Goal: Task Accomplishment & Management: Complete application form

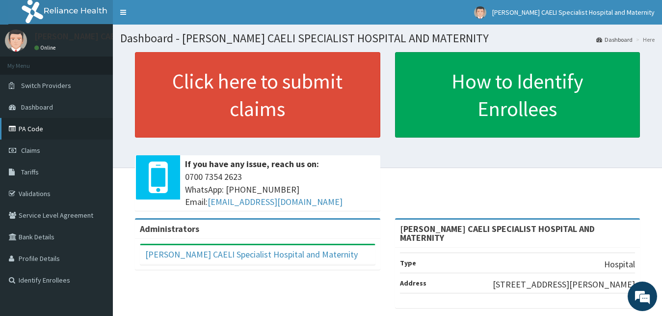
click at [38, 130] on link "PA Code" at bounding box center [56, 129] width 113 height 22
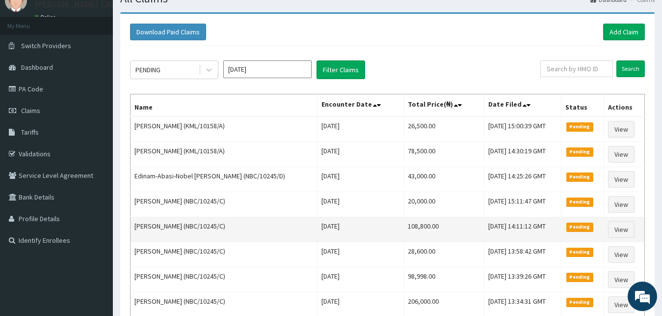
scroll to position [90, 0]
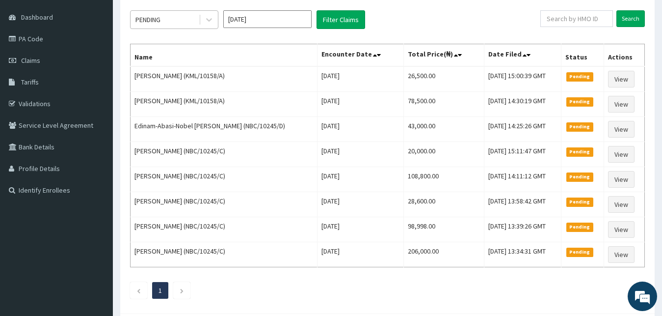
click at [187, 19] on div "PENDING" at bounding box center [165, 20] width 68 height 16
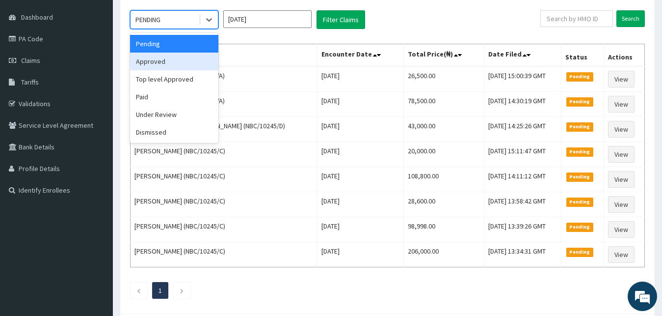
click at [188, 59] on div "Approved" at bounding box center [174, 62] width 88 height 18
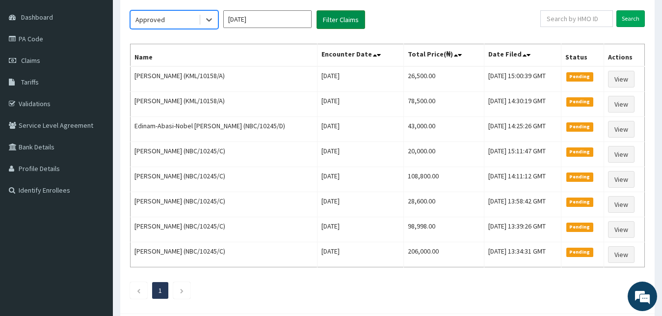
click at [328, 20] on button "Filter Claims" at bounding box center [341, 19] width 49 height 19
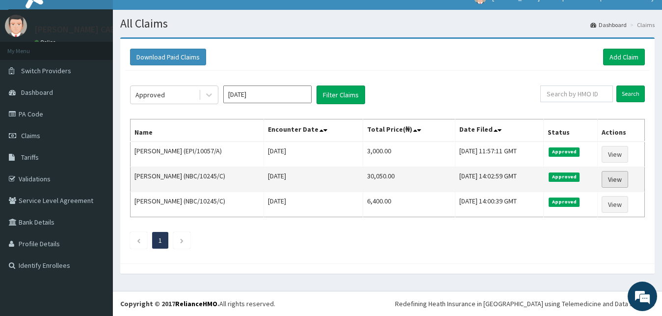
click at [626, 184] on link "View" at bounding box center [615, 179] width 27 height 17
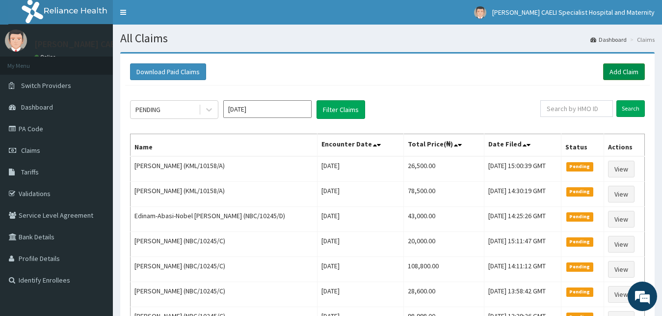
click at [620, 73] on link "Add Claim" at bounding box center [625, 71] width 42 height 17
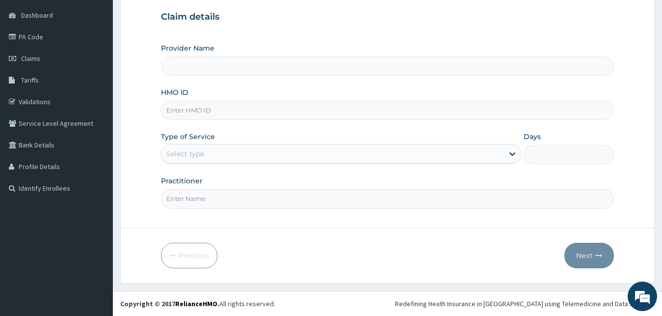
type input "d"
type input "[PERSON_NAME] CAELI SPECIALIST HOSPITAL AND MATERNITY"
type input "d"
type input "[PERSON_NAME] [PERSON_NAME]"
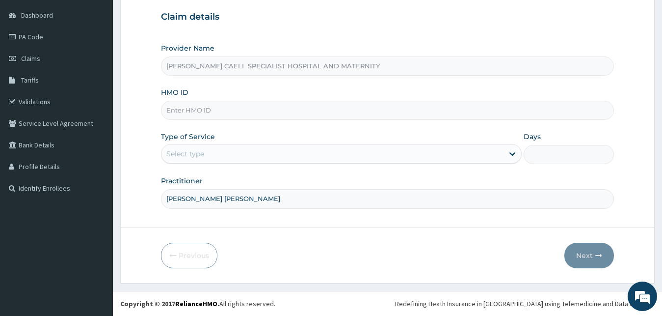
click at [199, 149] on div "Select type" at bounding box center [333, 154] width 343 height 16
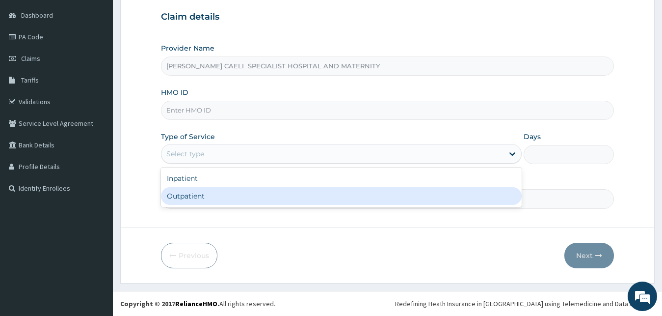
click at [205, 192] on div "Outpatient" at bounding box center [341, 196] width 361 height 18
type input "1"
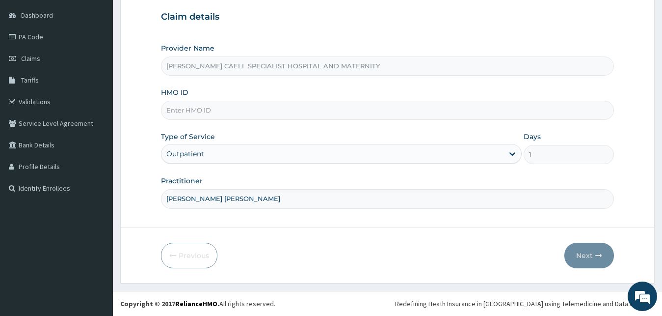
click at [218, 110] on input "HMO ID" at bounding box center [388, 110] width 454 height 19
type input "ERM/10253/B"
click at [581, 256] on button "Next" at bounding box center [590, 256] width 50 height 26
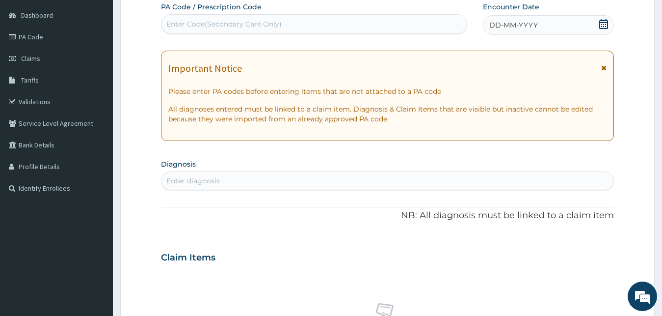
click at [507, 22] on span "DD-MM-YYYY" at bounding box center [514, 25] width 49 height 10
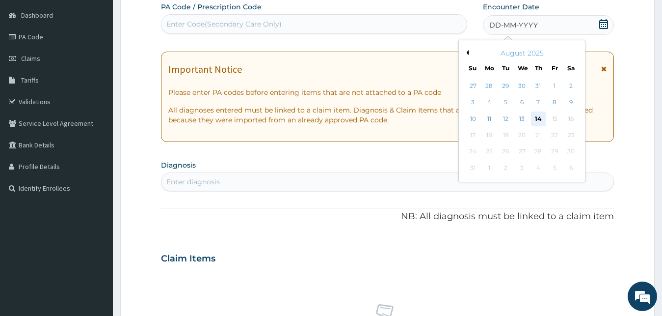
click at [540, 115] on div "14" at bounding box center [538, 118] width 15 height 15
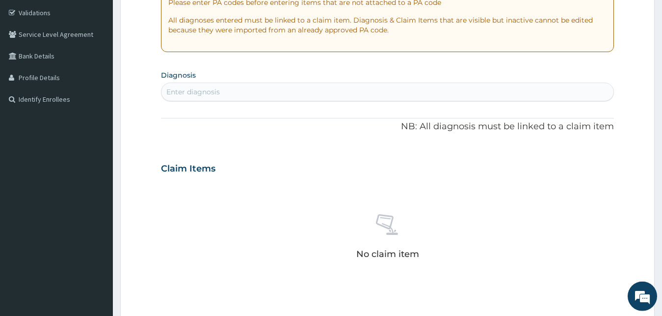
scroll to position [192, 0]
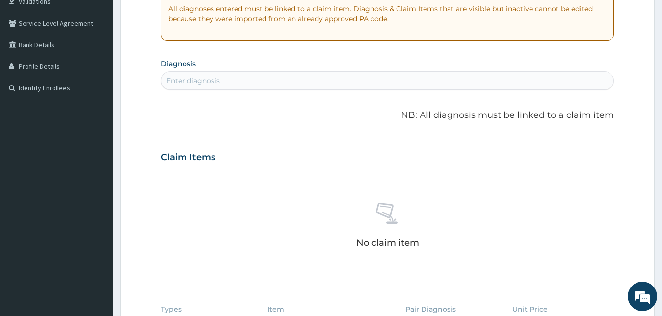
click at [215, 75] on div "Enter diagnosis" at bounding box center [388, 81] width 453 height 16
type input "[MEDICAL_DATA]"
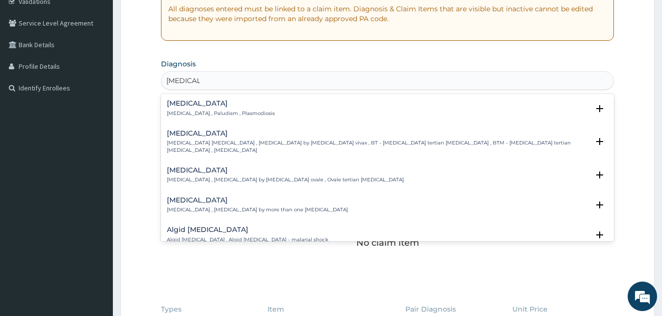
click at [179, 107] on h4 "[MEDICAL_DATA]" at bounding box center [221, 103] width 108 height 7
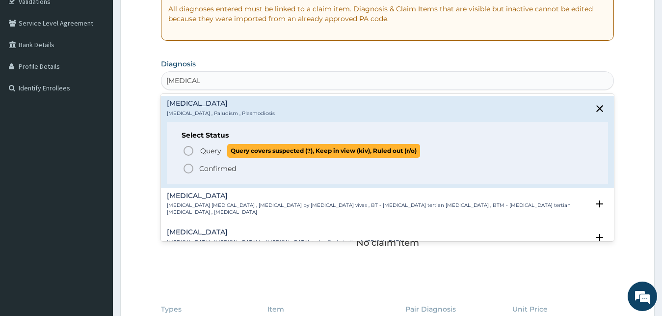
click at [205, 151] on span "Query" at bounding box center [210, 151] width 21 height 10
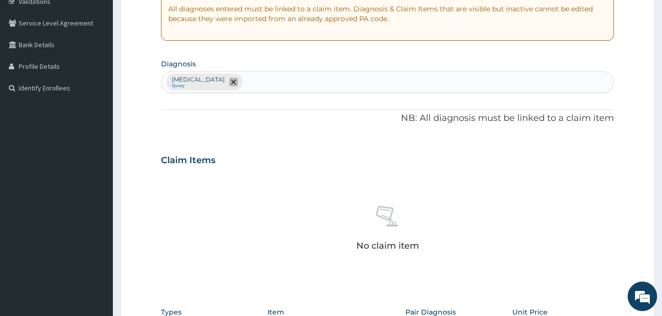
click at [231, 82] on icon "remove selection option" at bounding box center [233, 82] width 5 height 5
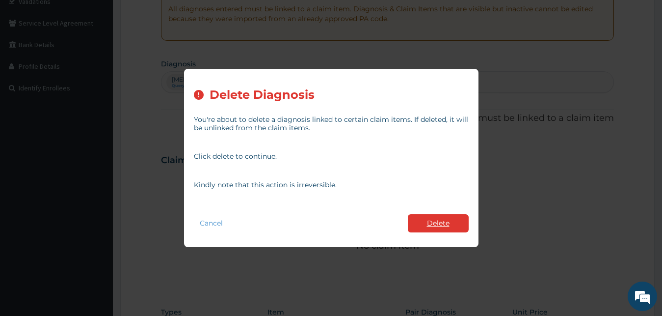
click at [433, 222] on button "Delete" at bounding box center [438, 223] width 61 height 18
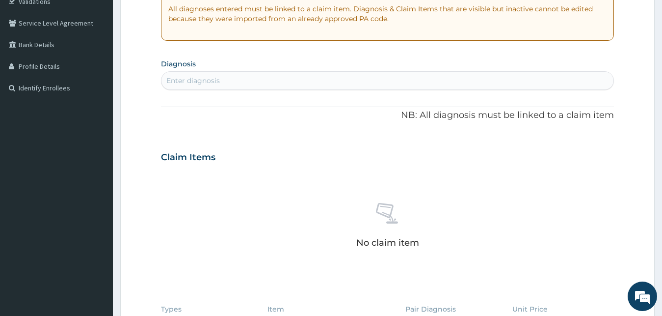
click at [205, 74] on div "Enter diagnosis" at bounding box center [388, 81] width 453 height 16
type input "[MEDICAL_DATA]"
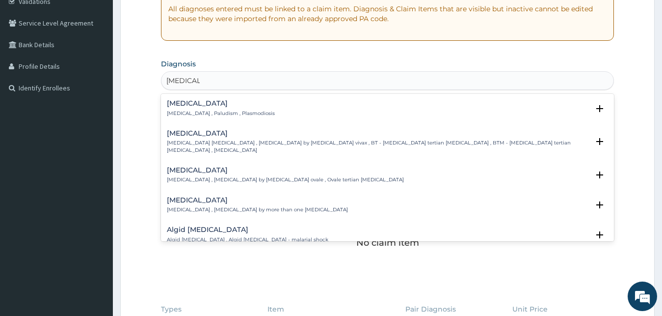
click at [198, 107] on h4 "[MEDICAL_DATA]" at bounding box center [221, 103] width 108 height 7
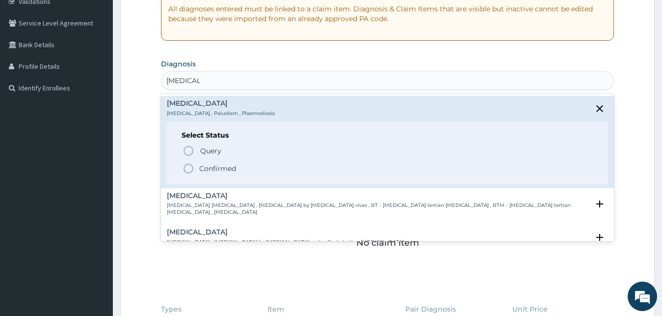
click at [224, 166] on p "Confirmed" at bounding box center [217, 169] width 37 height 10
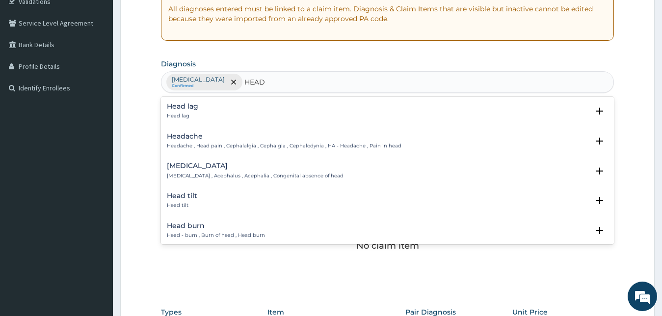
type input "HEADA"
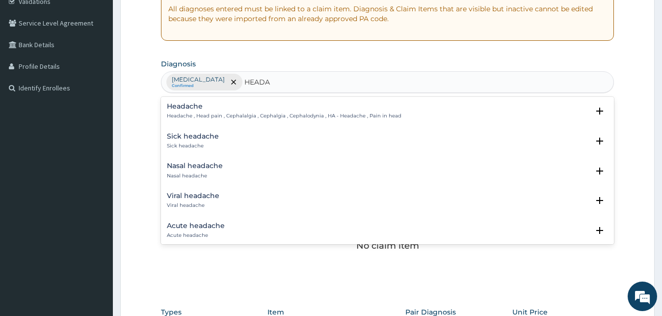
click at [194, 114] on p "Headache , Head pain , Cephalalgia , Cephalgia , Cephalodynia , HA - Headache ,…" at bounding box center [284, 115] width 235 height 7
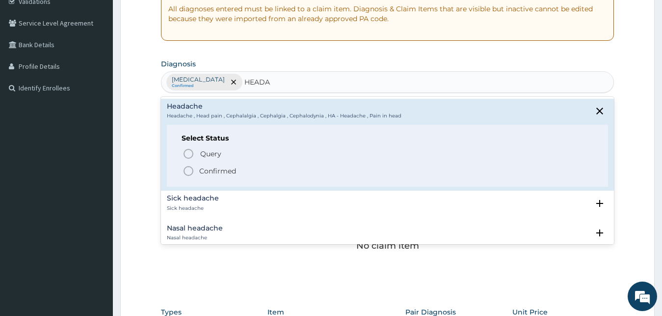
click at [210, 169] on p "Confirmed" at bounding box center [217, 171] width 37 height 10
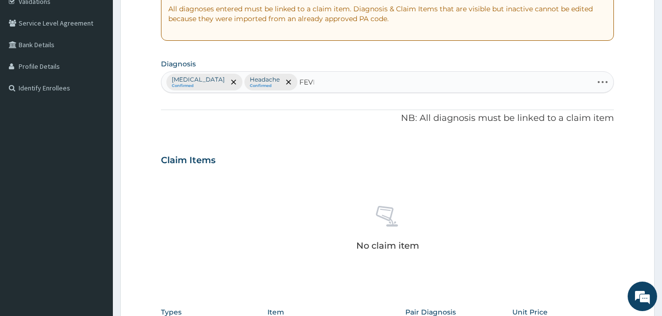
type input "FEVER"
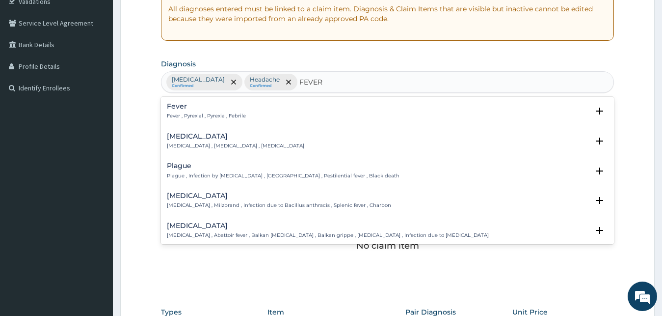
click at [182, 110] on h4 "Fever" at bounding box center [206, 106] width 79 height 7
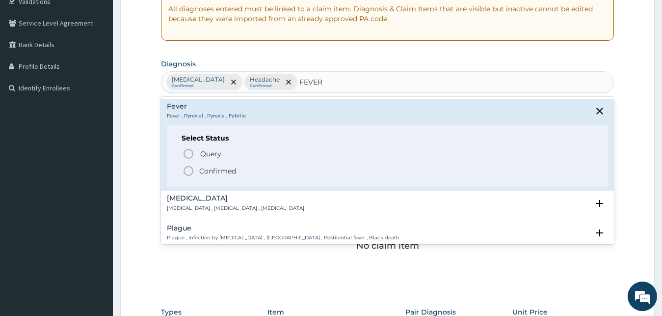
click at [209, 167] on p "Confirmed" at bounding box center [217, 171] width 37 height 10
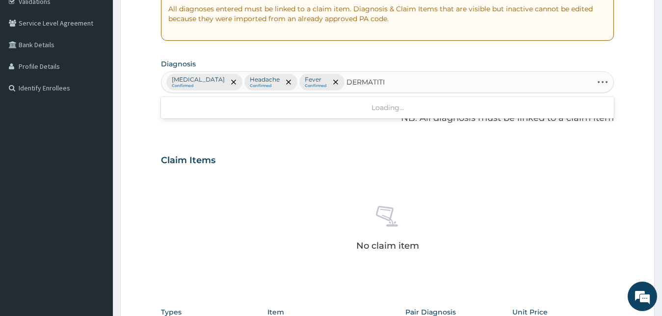
type input "DERMATITIS"
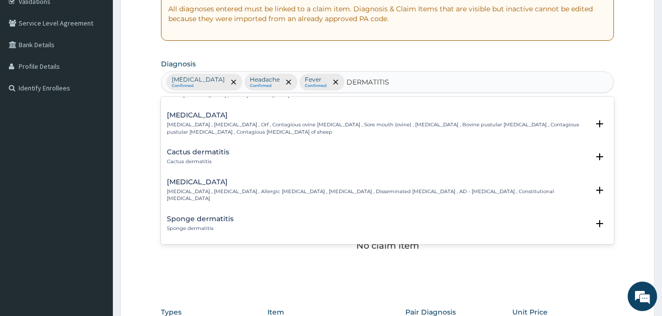
scroll to position [743, 0]
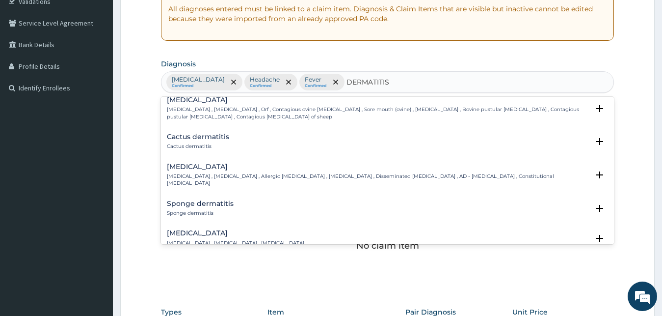
click at [194, 163] on h4 "[MEDICAL_DATA]" at bounding box center [378, 166] width 423 height 7
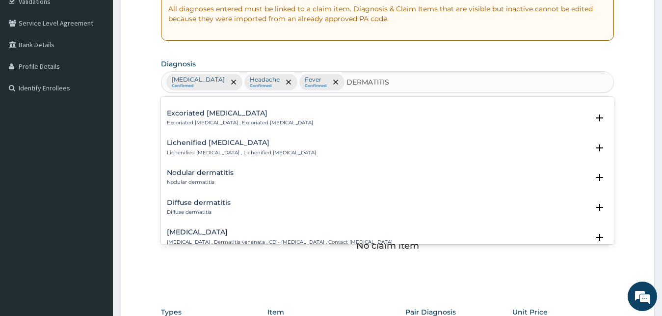
scroll to position [1008, 0]
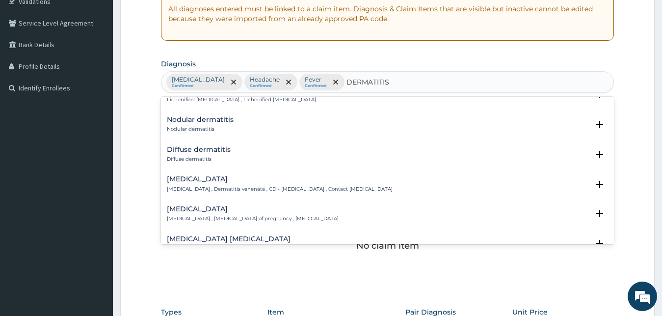
click at [213, 186] on p "[MEDICAL_DATA] , Dermatitis venenata , CD - [MEDICAL_DATA] , Contact [MEDICAL_D…" at bounding box center [280, 189] width 226 height 7
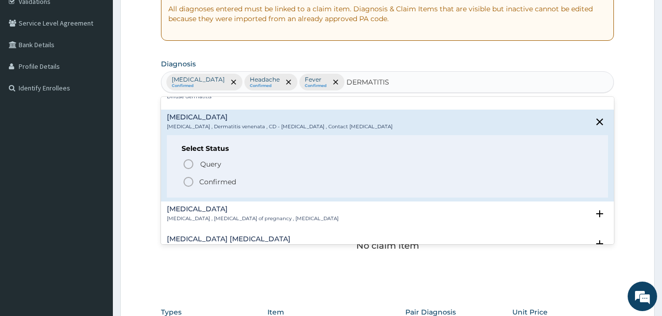
click at [213, 177] on p "Confirmed" at bounding box center [217, 182] width 37 height 10
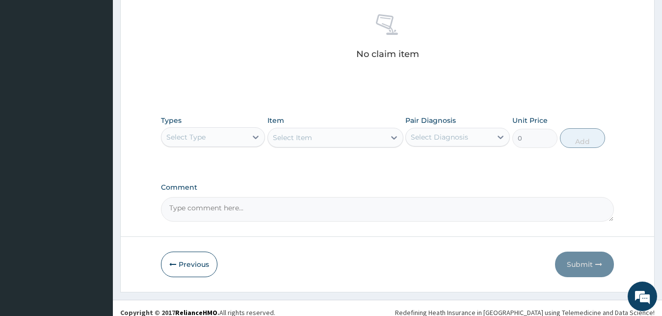
scroll to position [392, 0]
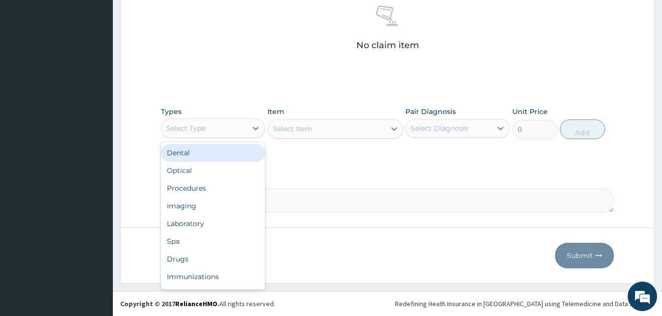
click at [215, 130] on div "Select Type" at bounding box center [205, 128] width 86 height 16
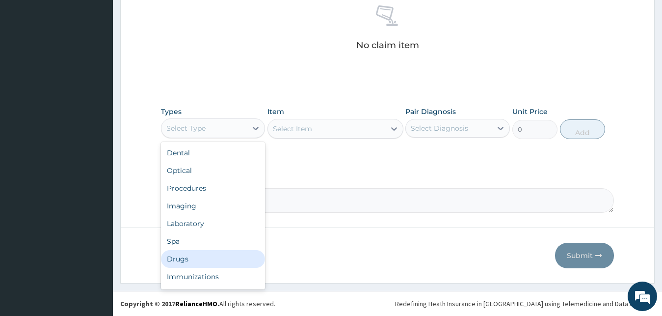
click at [211, 261] on div "Drugs" at bounding box center [213, 259] width 105 height 18
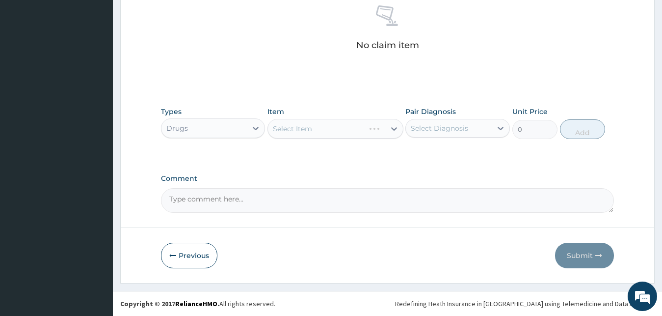
click at [428, 126] on div "Select Diagnosis" at bounding box center [439, 128] width 57 height 10
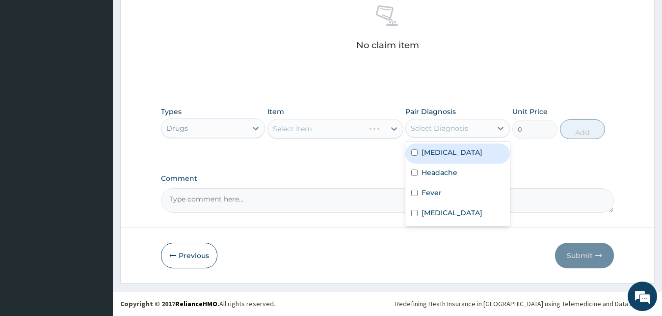
click at [430, 157] on div "[MEDICAL_DATA]" at bounding box center [458, 153] width 105 height 20
checkbox input "true"
click at [343, 130] on div "Select Item" at bounding box center [336, 129] width 136 height 20
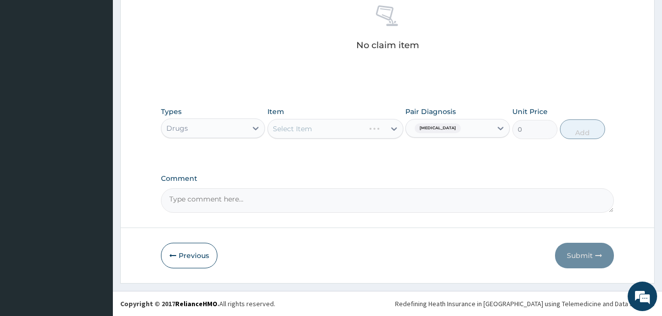
click at [343, 130] on div "Select Item" at bounding box center [336, 129] width 136 height 20
click at [343, 130] on div "Select Item" at bounding box center [326, 129] width 117 height 16
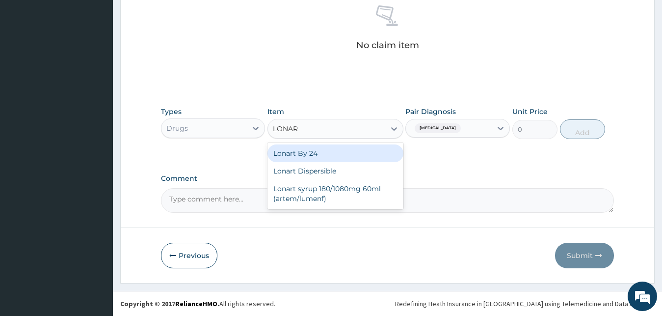
type input "LONART"
click at [331, 154] on div "Lonart By 24" at bounding box center [336, 153] width 136 height 18
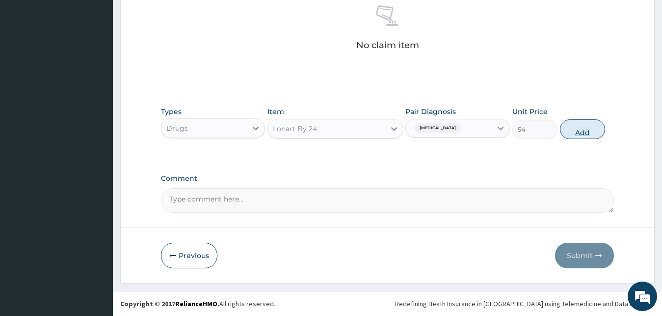
click at [594, 129] on button "Add" at bounding box center [582, 129] width 45 height 20
type input "0"
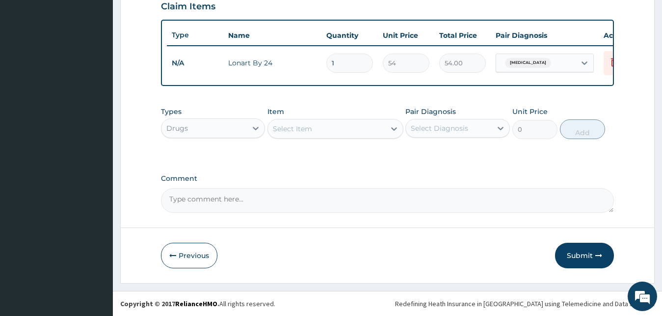
scroll to position [354, 0]
type input "0.00"
type input "6"
type input "324.00"
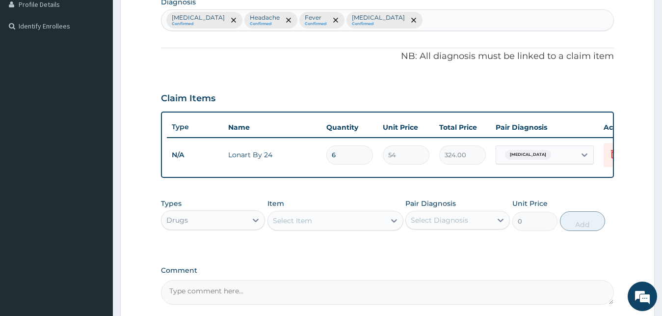
scroll to position [204, 0]
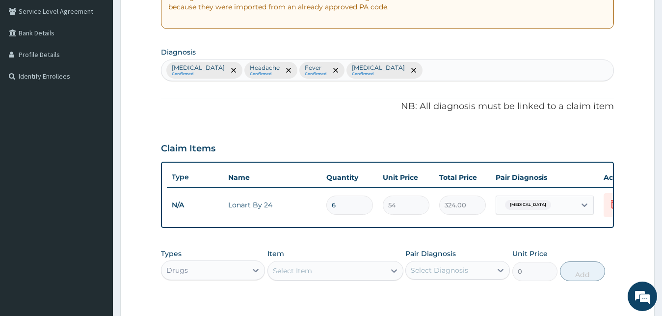
type input "6"
click at [408, 71] on div "[MEDICAL_DATA] Confirmed Headache Confirmed Fever Confirmed [MEDICAL_DATA] Conf…" at bounding box center [388, 70] width 453 height 21
click at [412, 71] on icon "remove selection option" at bounding box center [414, 70] width 5 height 5
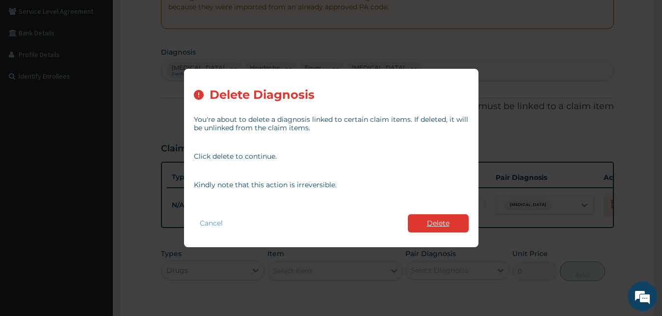
click at [427, 221] on button "Delete" at bounding box center [438, 223] width 61 height 18
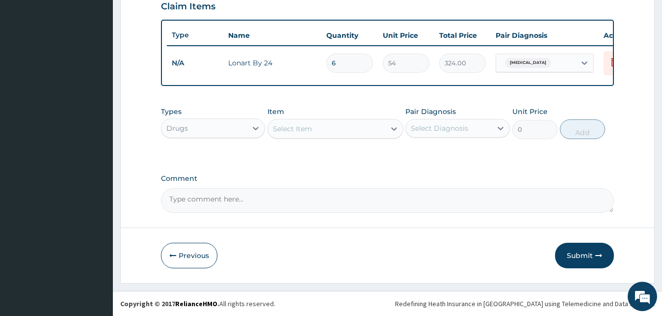
scroll to position [354, 0]
click at [447, 126] on div "Select Diagnosis" at bounding box center [439, 128] width 57 height 10
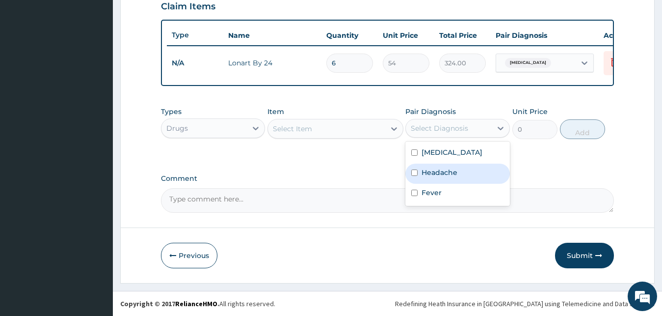
click at [450, 171] on label "Headache" at bounding box center [440, 172] width 36 height 10
checkbox input "true"
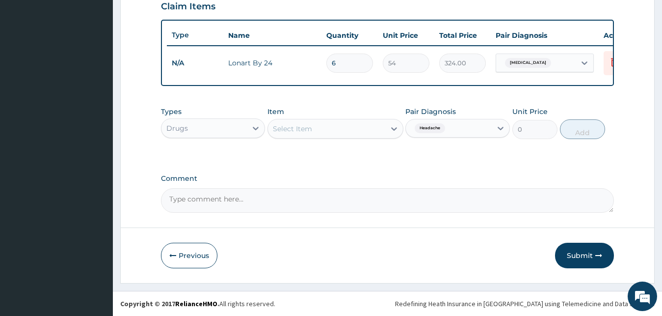
click at [457, 131] on div "Headache" at bounding box center [449, 128] width 86 height 17
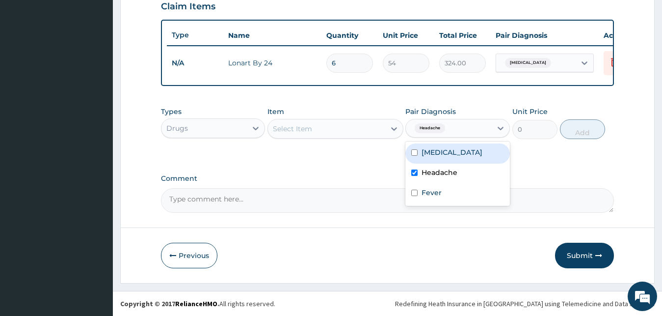
click at [457, 131] on div "Headache" at bounding box center [449, 128] width 86 height 17
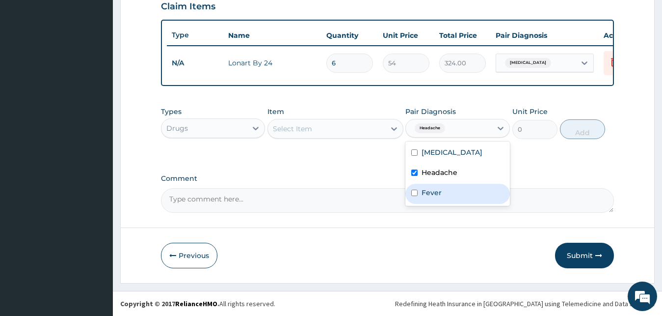
click at [447, 194] on div "Fever" at bounding box center [458, 194] width 105 height 20
checkbox input "true"
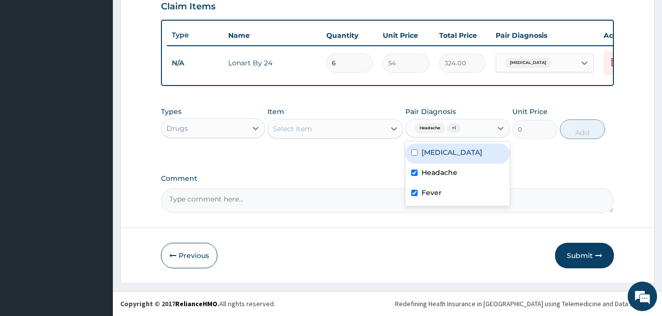
click at [342, 126] on div "Select Item" at bounding box center [326, 129] width 117 height 16
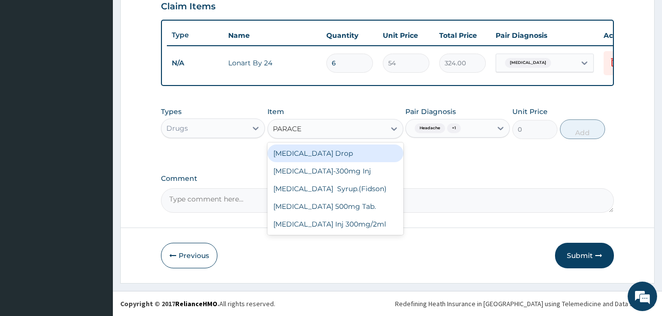
type input "PARACET"
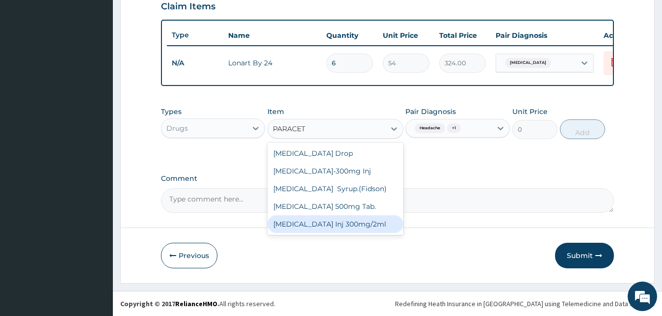
click at [334, 225] on div "[MEDICAL_DATA] Inj 300mg/2ml" at bounding box center [336, 224] width 136 height 18
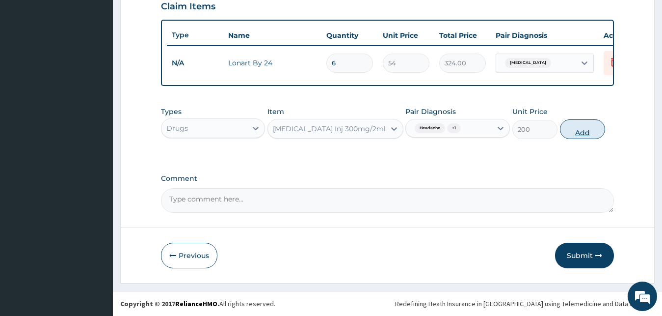
click at [578, 137] on button "Add" at bounding box center [582, 129] width 45 height 20
type input "0"
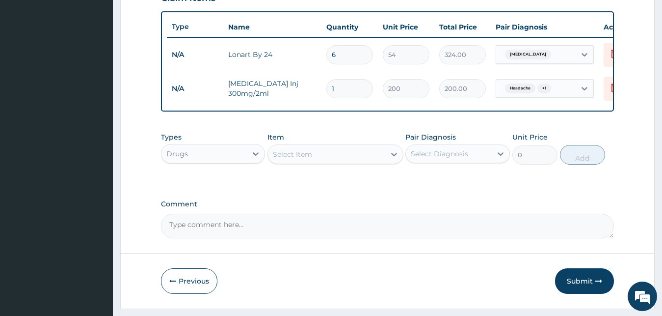
click at [322, 162] on div "Select Item" at bounding box center [326, 154] width 117 height 16
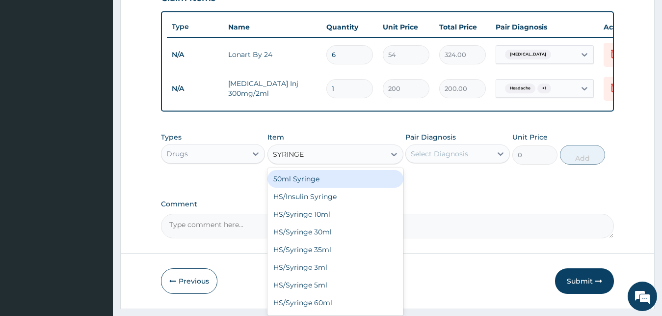
type input "SYRINGE 2"
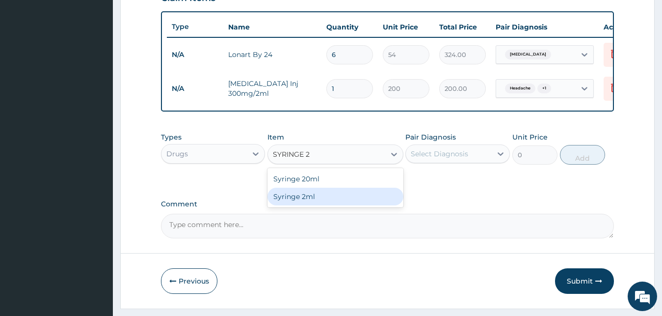
click at [322, 205] on div "Syringe 2ml" at bounding box center [336, 197] width 136 height 18
type input "100"
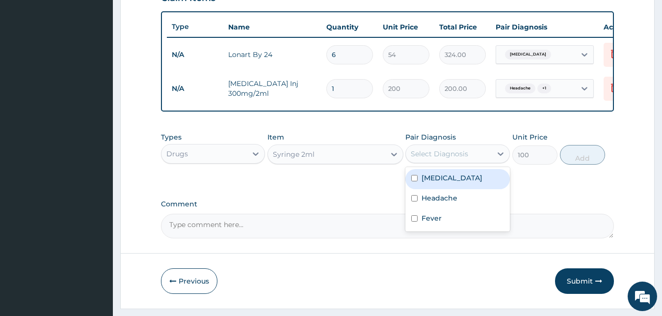
click at [478, 162] on div "Select Diagnosis" at bounding box center [449, 154] width 86 height 16
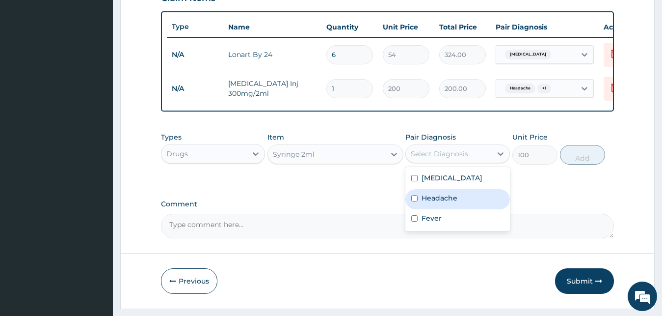
click at [440, 203] on label "Headache" at bounding box center [440, 198] width 36 height 10
checkbox input "true"
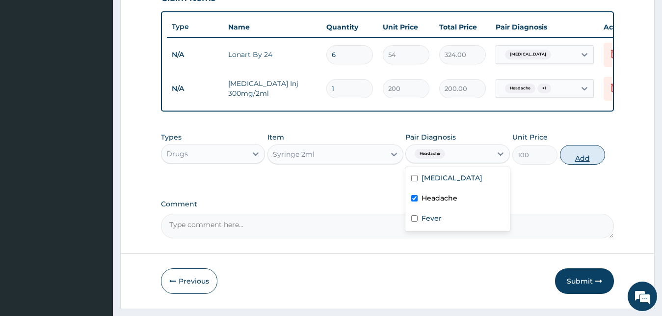
click at [591, 165] on button "Add" at bounding box center [582, 155] width 45 height 20
type input "0"
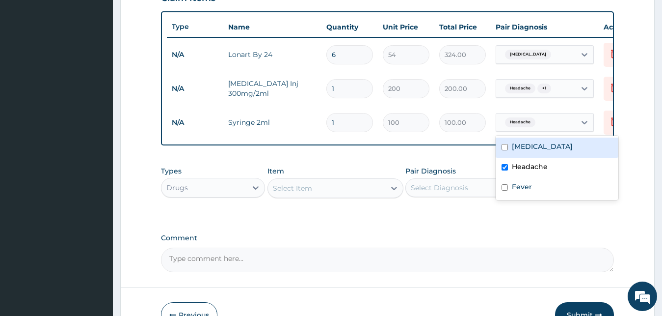
click at [551, 125] on div "Headache" at bounding box center [536, 122] width 80 height 17
click at [329, 196] on div "Select Item" at bounding box center [326, 188] width 117 height 16
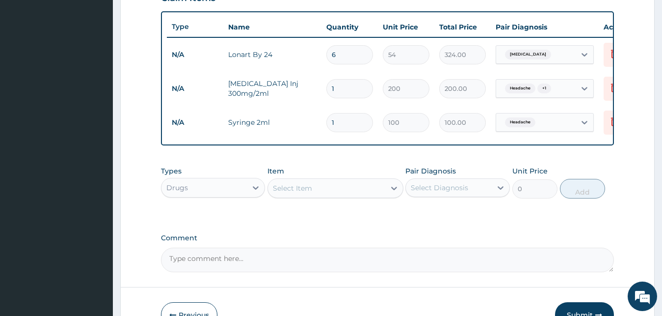
click at [316, 196] on div "Select Item" at bounding box center [326, 188] width 117 height 16
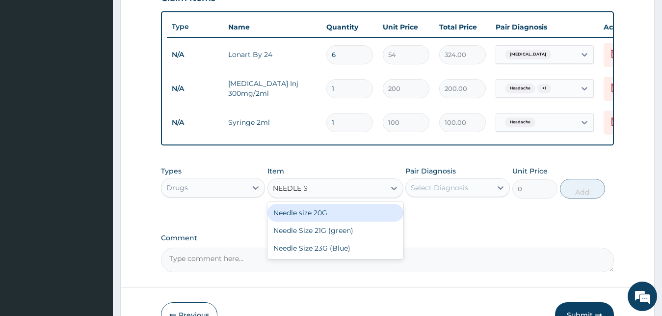
type input "NEEDLE SI"
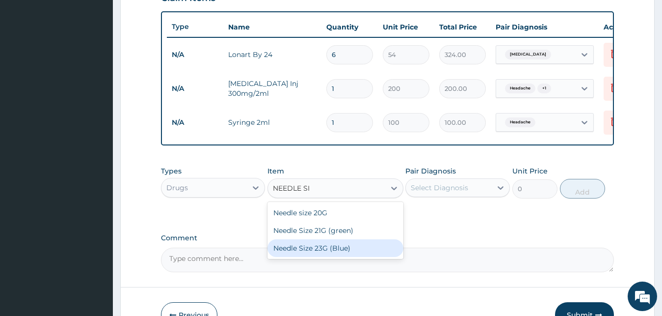
click at [343, 255] on div "Needle Size 23G (Blue)" at bounding box center [336, 248] width 136 height 18
type input "30"
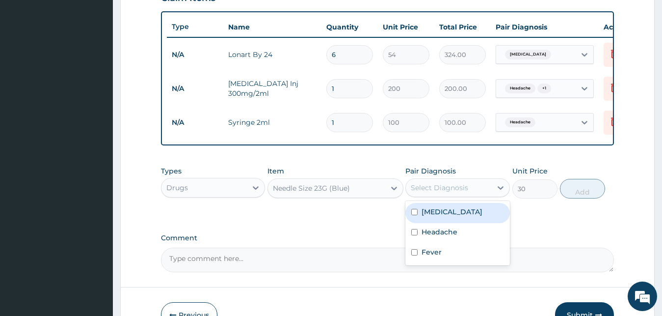
click at [478, 194] on div "Select Diagnosis" at bounding box center [449, 188] width 86 height 16
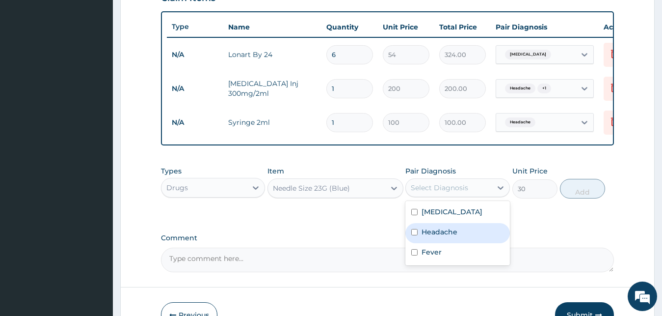
click at [447, 237] on label "Headache" at bounding box center [440, 232] width 36 height 10
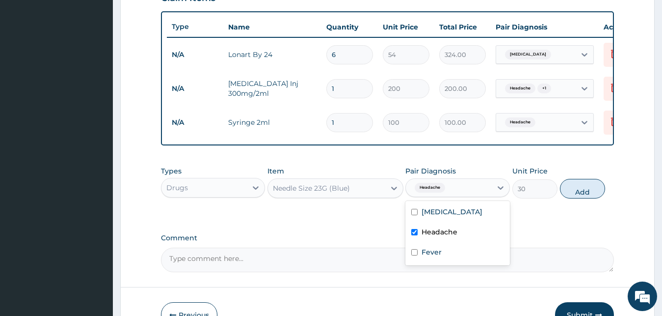
checkbox input "true"
click at [458, 263] on div "Fever" at bounding box center [458, 253] width 105 height 20
checkbox input "true"
click at [569, 198] on button "Add" at bounding box center [582, 189] width 45 height 20
type input "0"
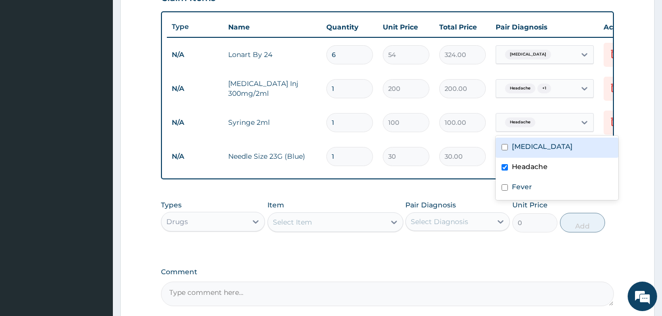
click at [542, 129] on div "Headache" at bounding box center [536, 122] width 80 height 17
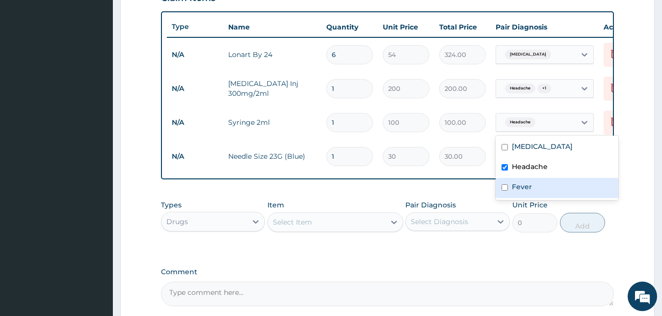
click at [531, 190] on label "Fever" at bounding box center [522, 187] width 20 height 10
checkbox input "true"
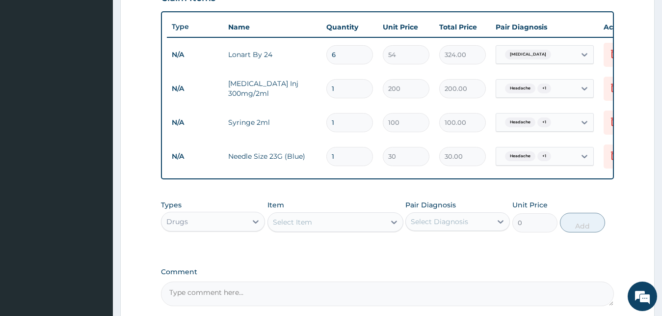
click at [453, 172] on tr "N/A Needle Size 23G (Blue) 1 30 30.00 Headache + 1 Delete" at bounding box center [407, 156] width 481 height 34
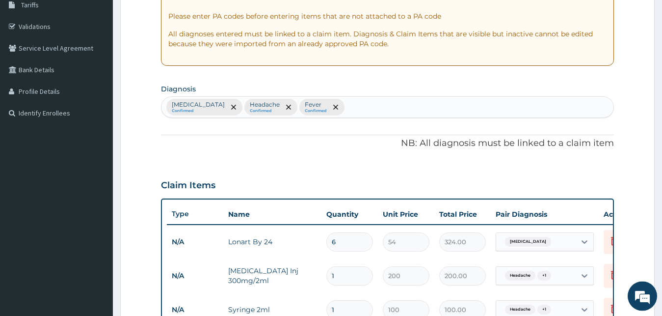
scroll to position [154, 0]
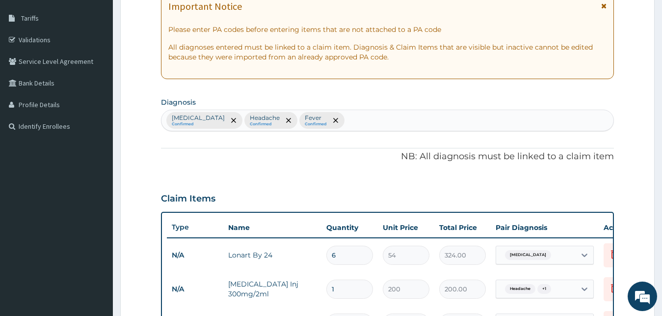
click at [342, 122] on div "[MEDICAL_DATA] Confirmed Headache Confirmed Fever Confirmed" at bounding box center [388, 120] width 453 height 21
type input "[MEDICAL_DATA]"
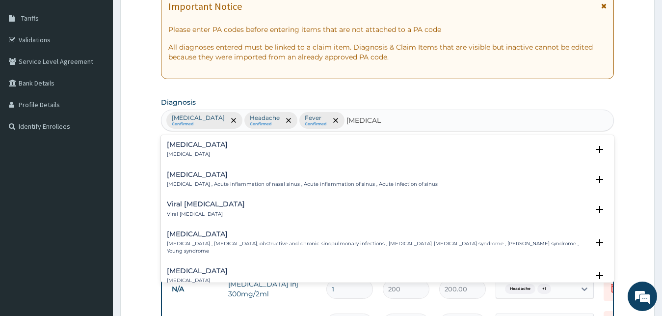
click at [182, 154] on p "[MEDICAL_DATA]" at bounding box center [197, 154] width 61 height 7
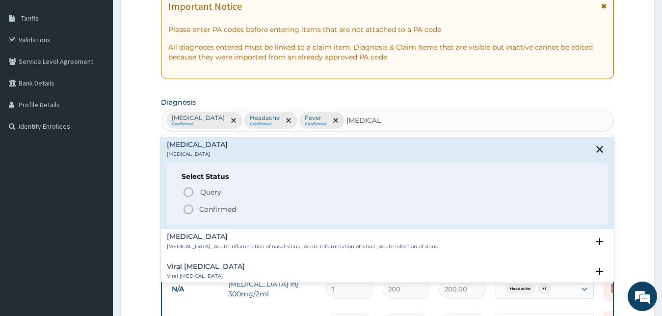
click at [206, 207] on p "Confirmed" at bounding box center [217, 209] width 37 height 10
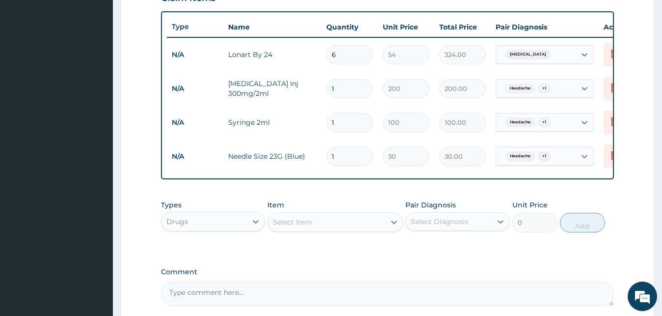
scroll to position [454, 0]
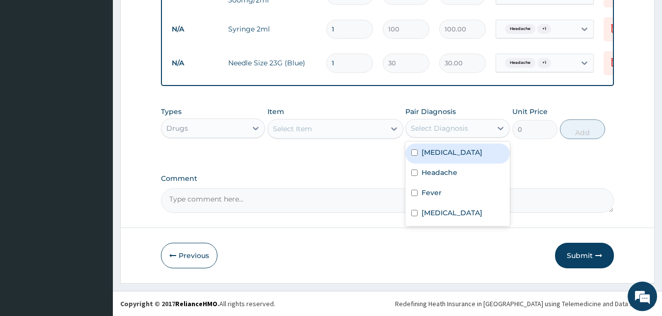
click at [436, 130] on div "Select Diagnosis" at bounding box center [439, 128] width 57 height 10
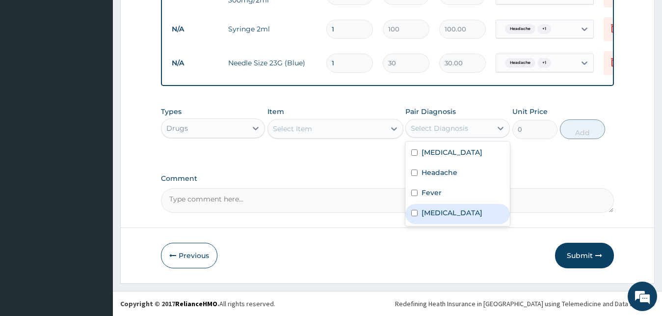
click at [441, 212] on label "[MEDICAL_DATA]" at bounding box center [452, 213] width 61 height 10
checkbox input "true"
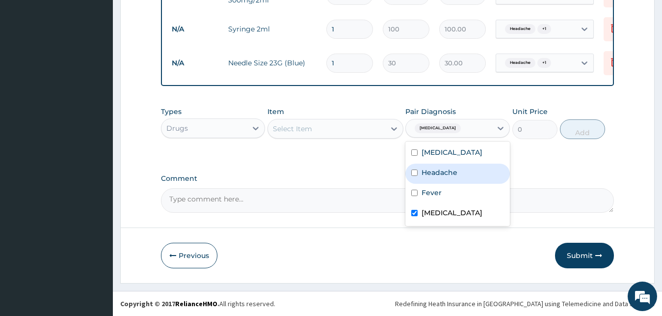
click at [342, 130] on div "Select Item" at bounding box center [326, 129] width 117 height 16
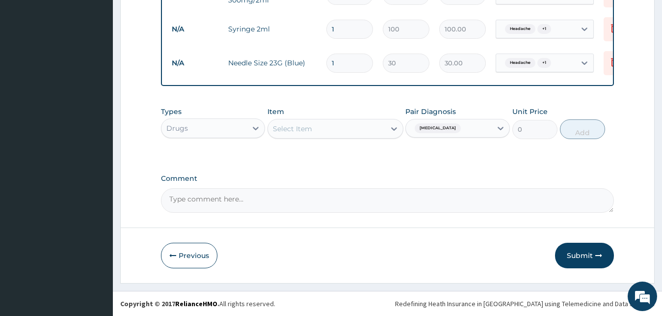
click at [365, 133] on div "Select Item" at bounding box center [326, 129] width 117 height 16
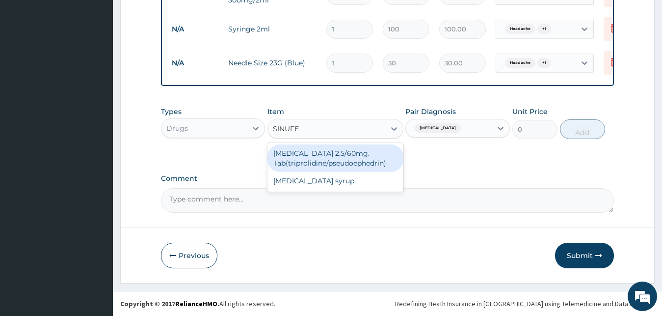
type input "[MEDICAL_DATA]"
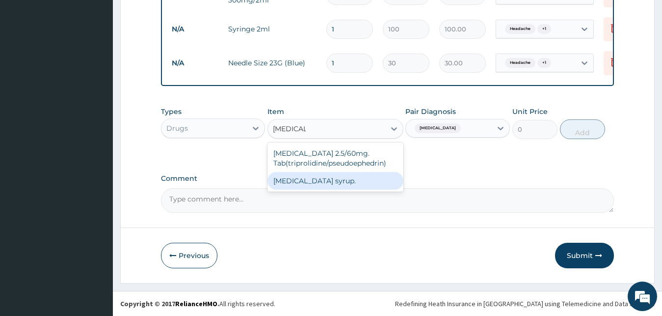
click at [341, 178] on div "[MEDICAL_DATA] syrup." at bounding box center [336, 181] width 136 height 18
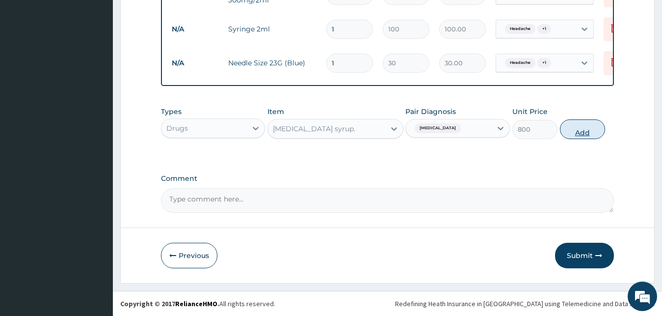
click at [581, 130] on button "Add" at bounding box center [582, 129] width 45 height 20
type input "0"
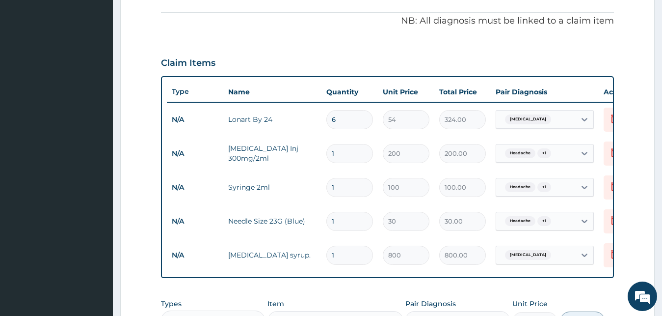
scroll to position [189, 0]
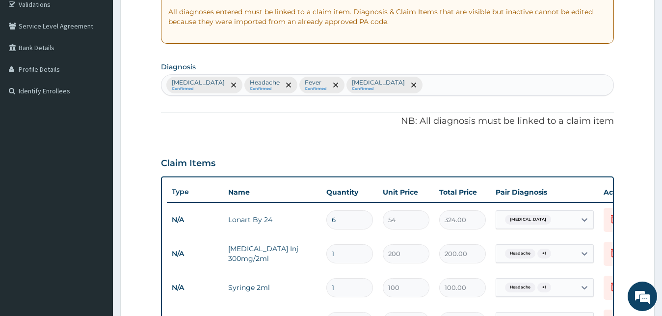
click at [377, 82] on div "[MEDICAL_DATA] Confirmed Headache Confirmed Fever Confirmed [MEDICAL_DATA] Conf…" at bounding box center [388, 85] width 453 height 21
type input "pain"
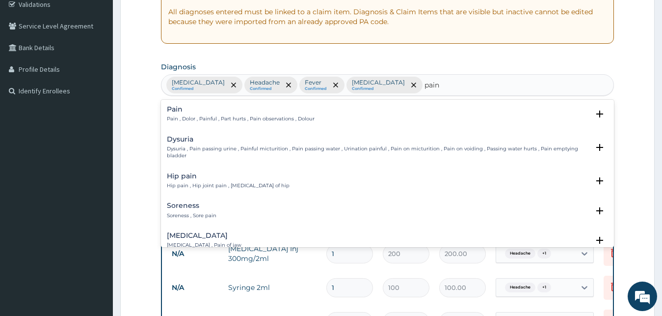
click at [217, 122] on p "Pain , Dolor , Painful , Part hurts , Pain observations , Dolour" at bounding box center [241, 118] width 148 height 7
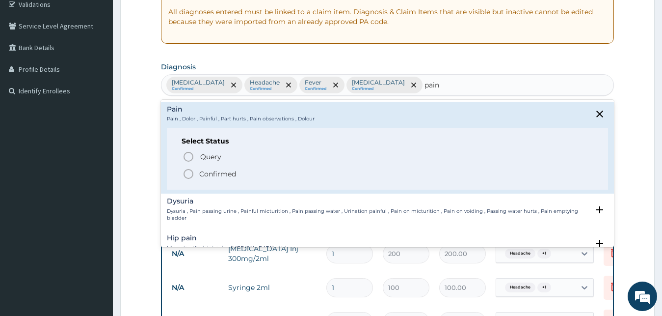
click at [207, 176] on p "Confirmed" at bounding box center [217, 174] width 37 height 10
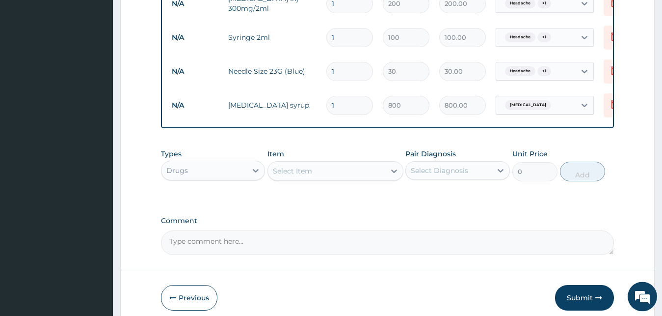
scroll to position [490, 0]
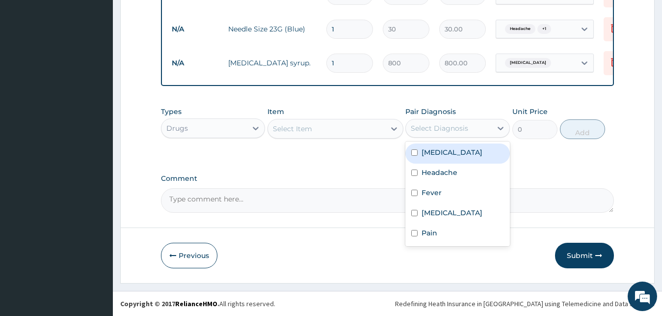
click at [430, 127] on div "Select Diagnosis" at bounding box center [439, 128] width 57 height 10
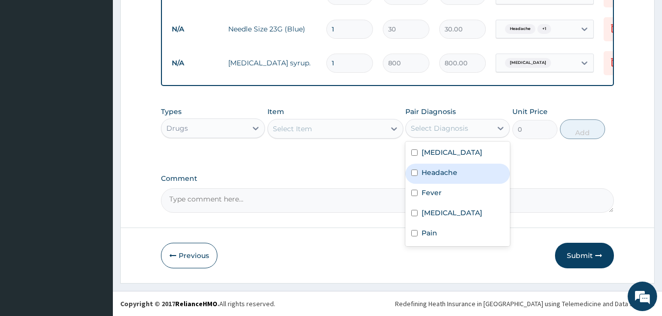
click at [451, 171] on label "Headache" at bounding box center [440, 172] width 36 height 10
checkbox input "true"
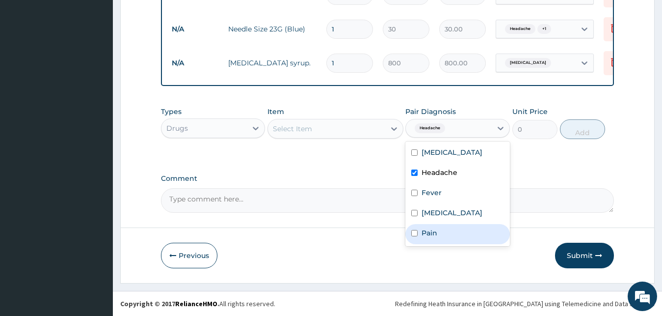
click at [442, 233] on div "Pain" at bounding box center [458, 234] width 105 height 20
checkbox input "true"
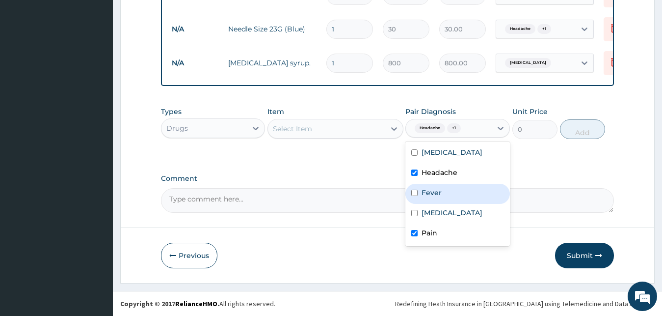
click at [334, 128] on div "Select Item" at bounding box center [326, 129] width 117 height 16
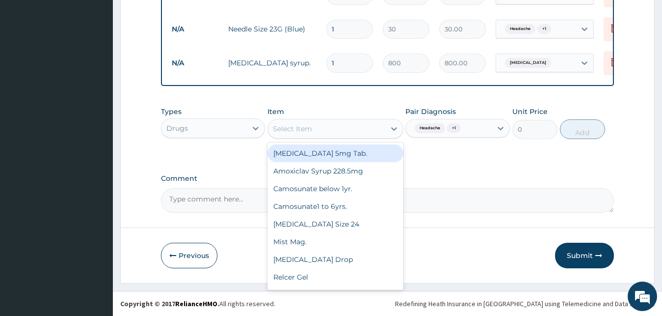
click at [334, 128] on div "Select Item" at bounding box center [326, 129] width 117 height 16
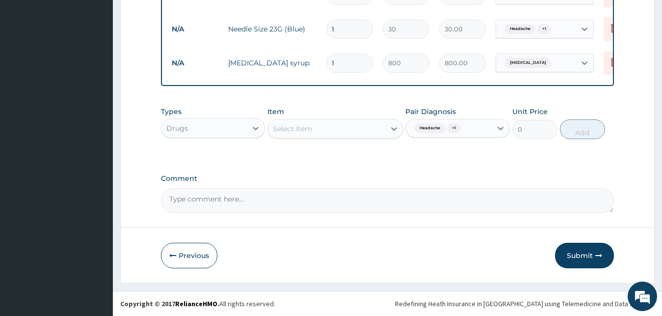
click at [334, 128] on div "Select Item" at bounding box center [326, 129] width 117 height 16
type input "syrup"
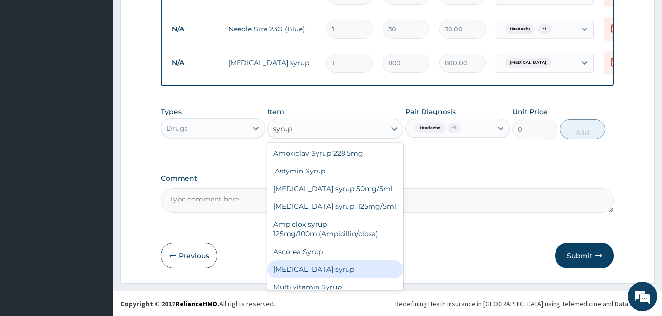
click at [332, 275] on div "[MEDICAL_DATA] syrup" at bounding box center [336, 269] width 136 height 18
type input "200"
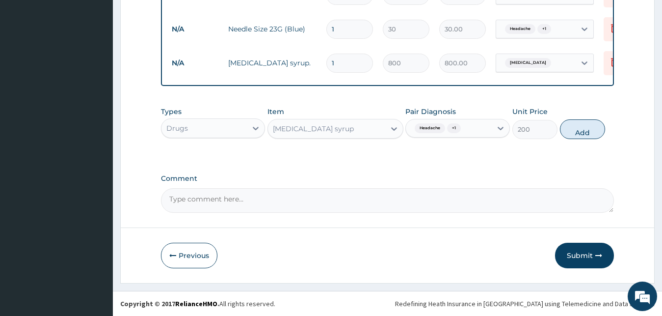
click at [336, 125] on div "[MEDICAL_DATA] syrup" at bounding box center [326, 129] width 117 height 16
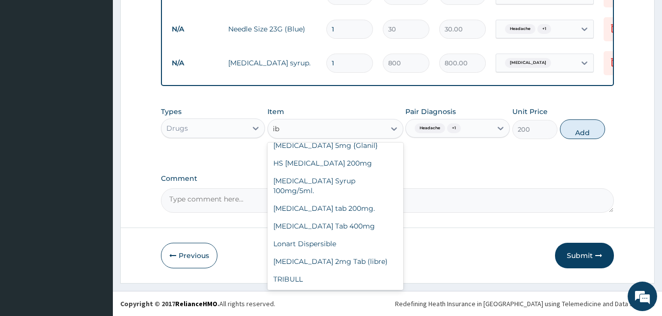
scroll to position [0, 0]
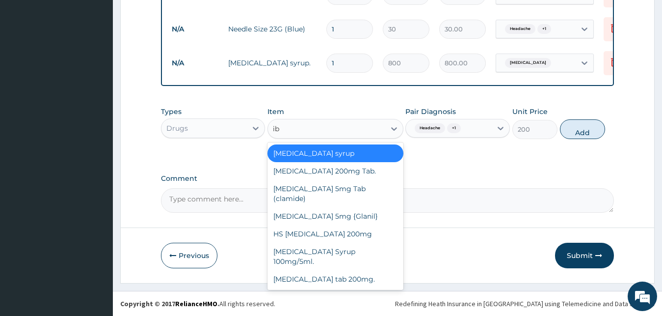
type input "ibu"
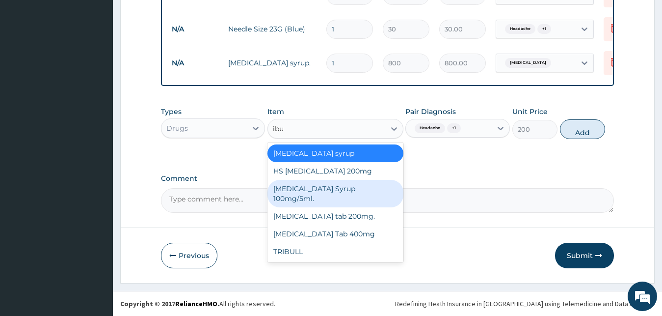
click at [339, 190] on div "[MEDICAL_DATA] Syrup 100mg/5ml." at bounding box center [336, 194] width 136 height 28
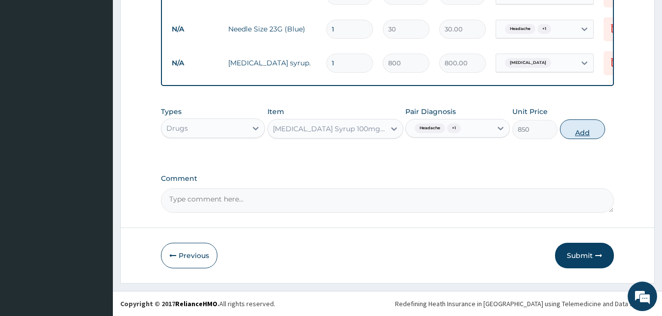
click at [576, 129] on button "Add" at bounding box center [582, 129] width 45 height 20
type input "0"
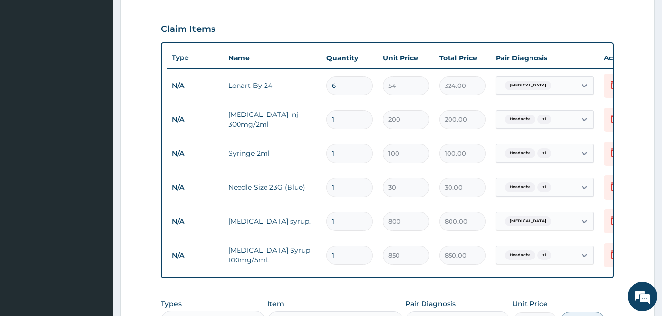
scroll to position [223, 0]
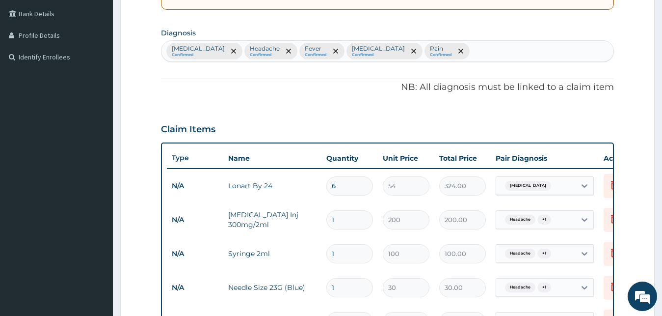
click at [410, 52] on div "[MEDICAL_DATA] Confirmed Headache Confirmed Fever Confirmed [MEDICAL_DATA] Conf…" at bounding box center [388, 51] width 453 height 21
type input "contact der"
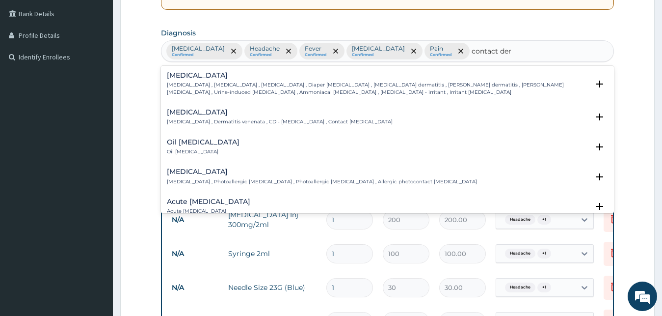
click at [211, 124] on p "[MEDICAL_DATA] , Dermatitis venenata , CD - [MEDICAL_DATA] , Contact [MEDICAL_D…" at bounding box center [280, 121] width 226 height 7
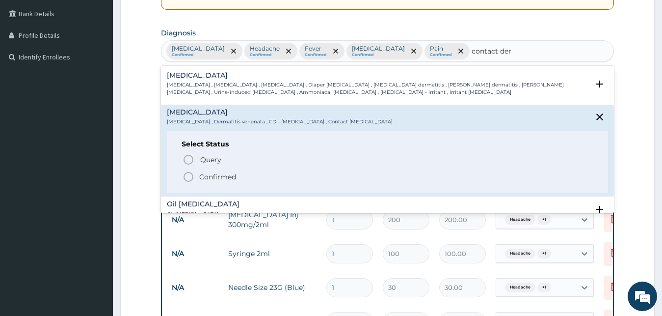
click at [217, 174] on p "Confirmed" at bounding box center [217, 177] width 37 height 10
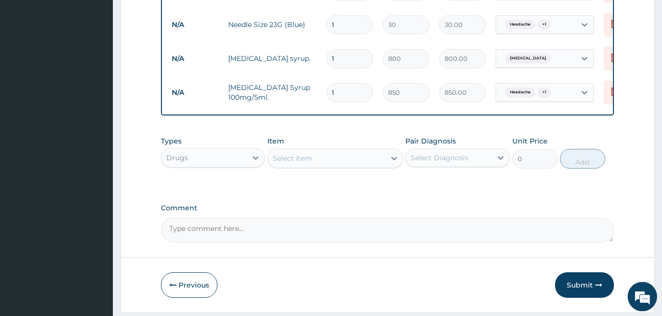
scroll to position [523, 0]
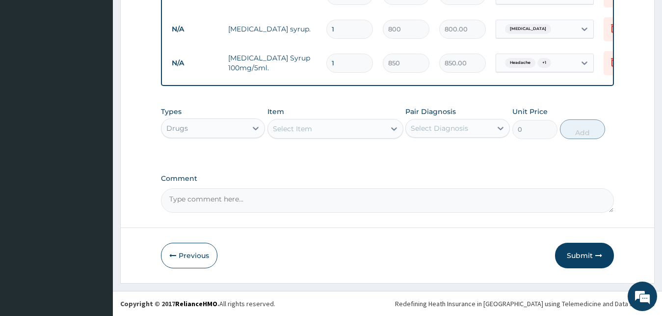
click at [320, 125] on div "Select Item" at bounding box center [326, 129] width 117 height 16
type input "d"
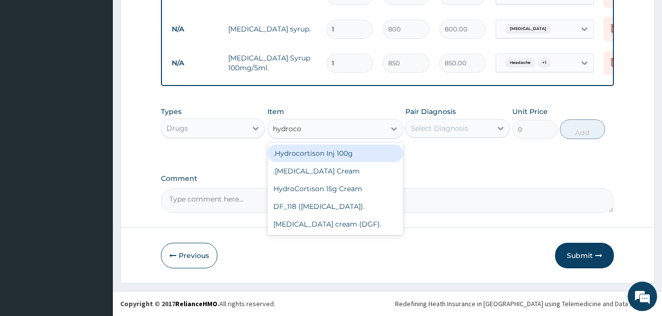
type input "hydrocor"
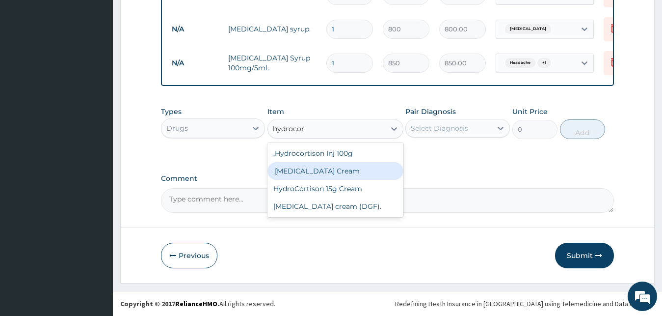
click at [347, 175] on div ".[MEDICAL_DATA] Cream" at bounding box center [336, 171] width 136 height 18
type input "1300"
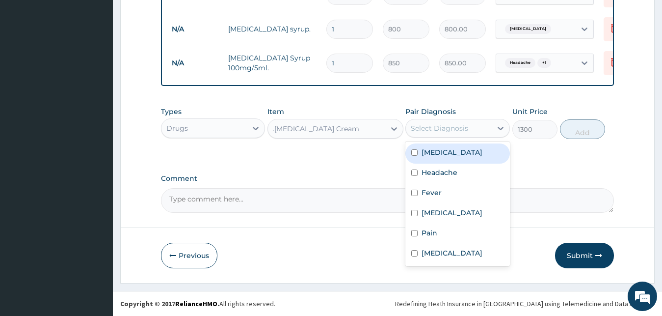
click at [464, 135] on div "Select Diagnosis" at bounding box center [449, 128] width 86 height 16
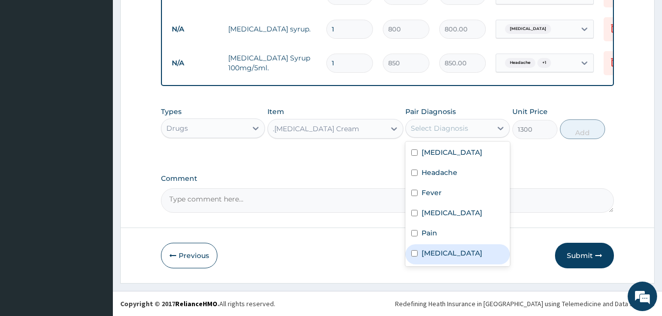
drag, startPoint x: 441, startPoint y: 255, endPoint x: 466, endPoint y: 239, distance: 29.0
click at [442, 254] on label "[MEDICAL_DATA]" at bounding box center [452, 253] width 61 height 10
checkbox input "true"
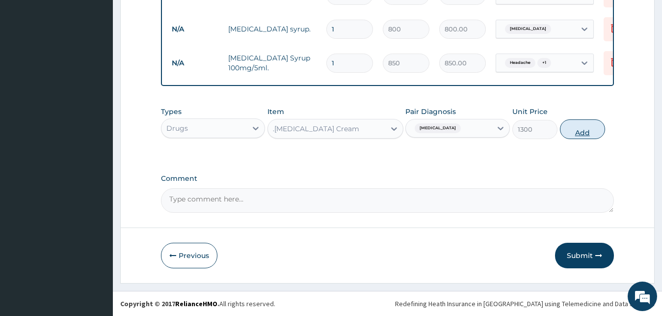
click at [584, 133] on button "Add" at bounding box center [582, 129] width 45 height 20
type input "0"
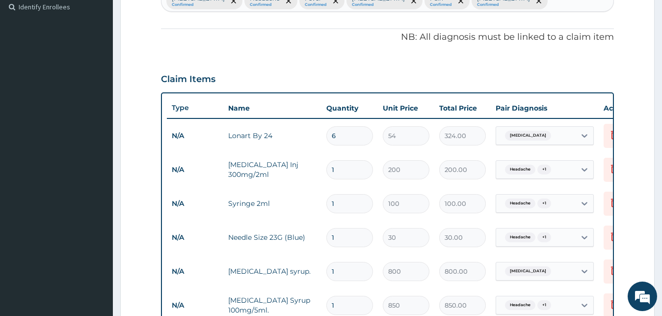
scroll to position [223, 0]
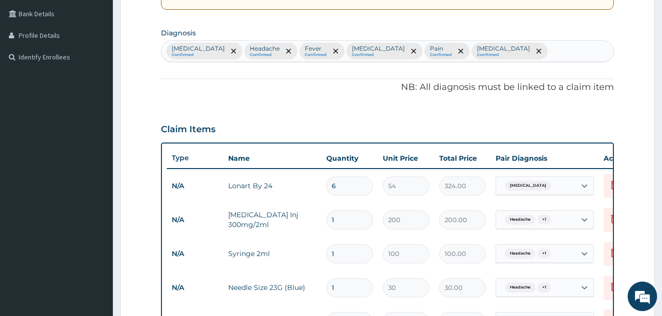
click at [510, 51] on div "[MEDICAL_DATA] Confirmed Headache Confirmed Fever Confirmed [MEDICAL_DATA] Conf…" at bounding box center [388, 51] width 453 height 21
type input "[MEDICAL_DATA]"
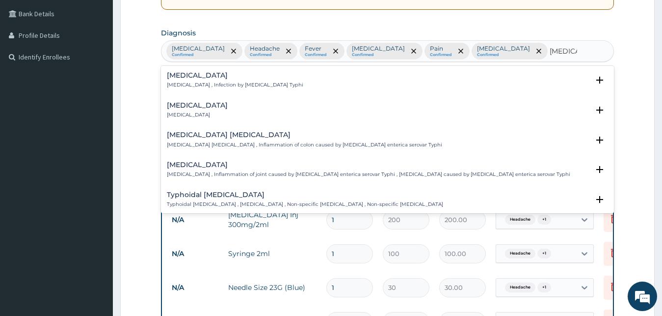
click at [228, 91] on div "[MEDICAL_DATA] [MEDICAL_DATA] , Infection by [MEDICAL_DATA] Typhi Select Status…" at bounding box center [388, 83] width 442 height 22
click at [228, 84] on p "[MEDICAL_DATA] , Infection by [MEDICAL_DATA] Typhi" at bounding box center [235, 85] width 137 height 7
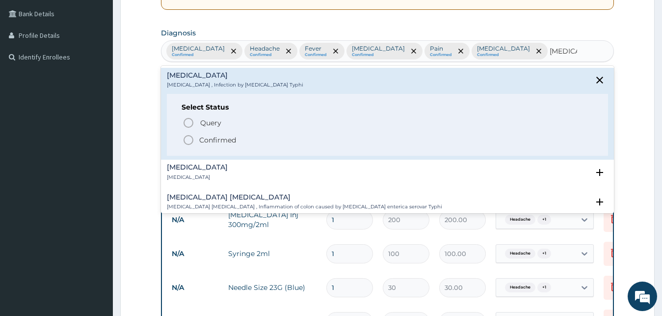
click at [227, 141] on p "Confirmed" at bounding box center [217, 140] width 37 height 10
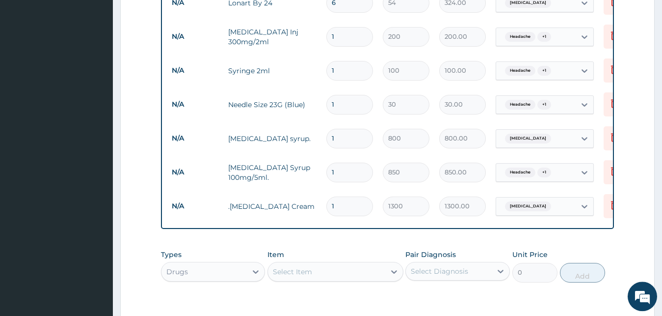
scroll to position [473, 0]
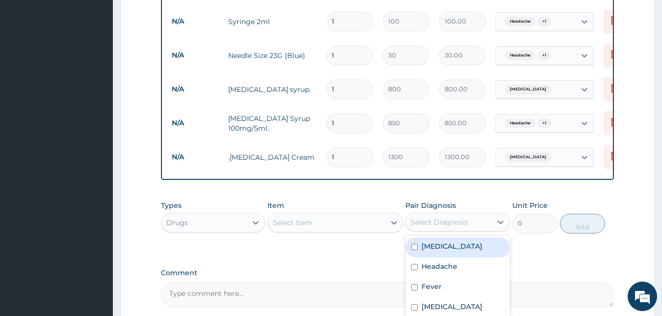
click at [452, 217] on div "Select Diagnosis" at bounding box center [439, 222] width 57 height 10
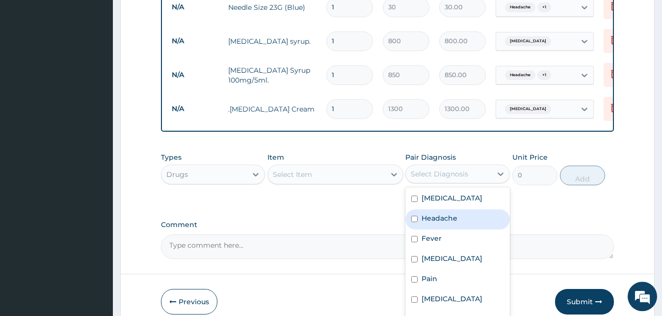
scroll to position [557, 0]
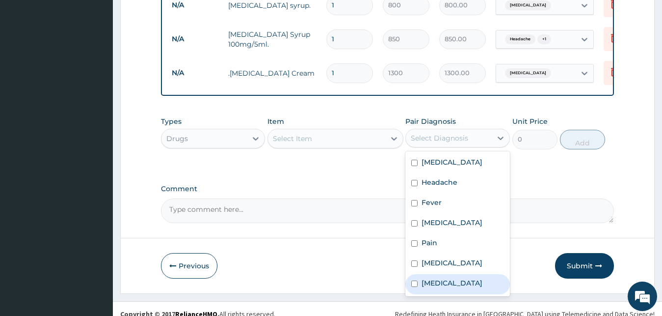
click at [455, 278] on label "[MEDICAL_DATA]" at bounding box center [452, 283] width 61 height 10
checkbox input "true"
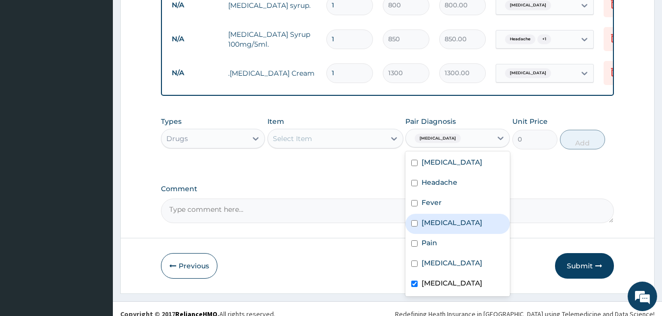
click at [330, 133] on div "Select Item" at bounding box center [326, 139] width 117 height 16
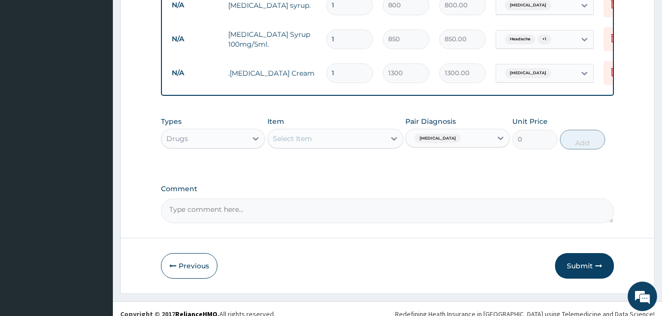
click at [330, 133] on div "Select Item" at bounding box center [326, 139] width 117 height 16
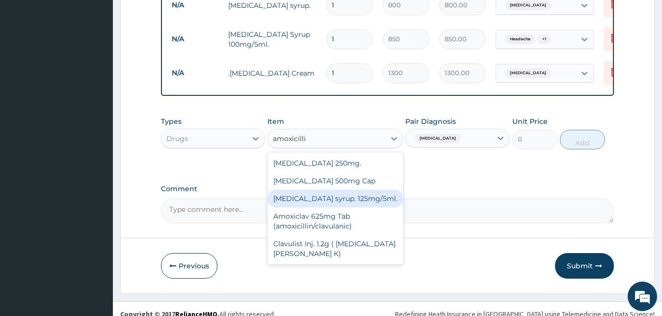
type input "amoxicill"
click at [334, 190] on div "[MEDICAL_DATA] syrup. 125mg/5ml." at bounding box center [336, 199] width 136 height 18
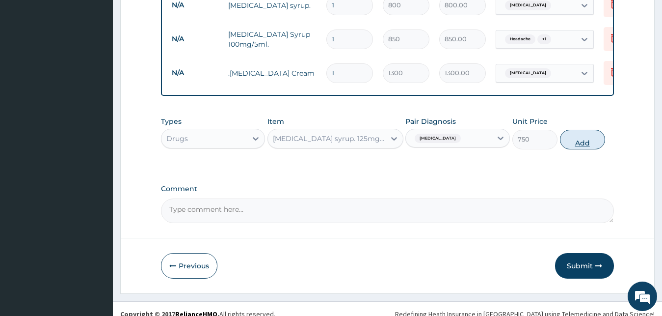
click at [583, 130] on button "Add" at bounding box center [582, 140] width 45 height 20
type input "0"
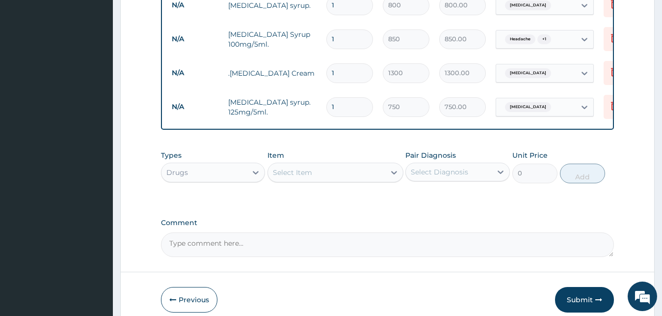
type input "0.00"
type input "2"
type input "1500.00"
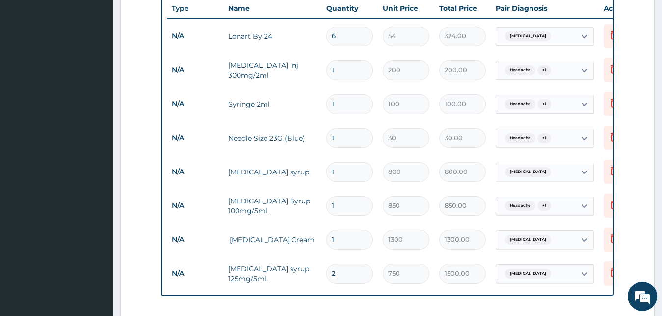
scroll to position [407, 0]
